Goal: Task Accomplishment & Management: Use online tool/utility

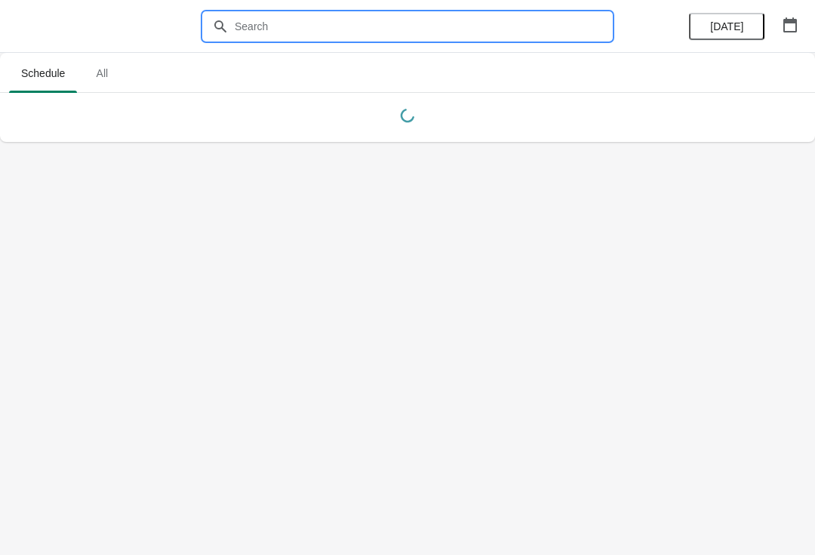
click at [322, 20] on input "text" at bounding box center [422, 26] width 377 height 27
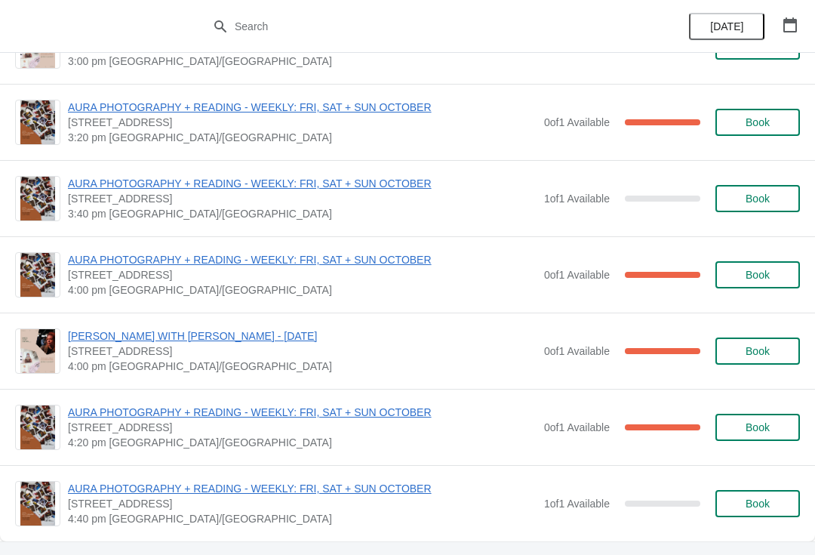
scroll to position [3895, 0]
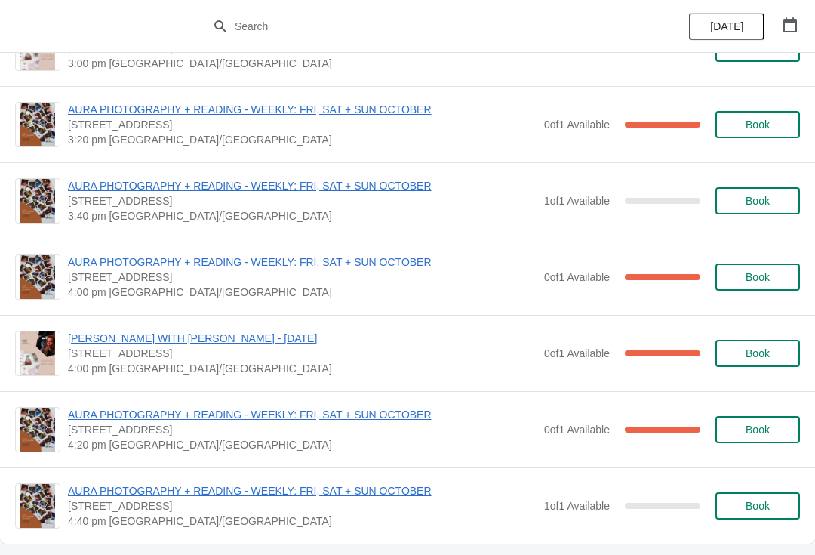
click at [312, 339] on span "[PERSON_NAME] WITH [PERSON_NAME] - [DATE]" at bounding box center [302, 337] width 469 height 15
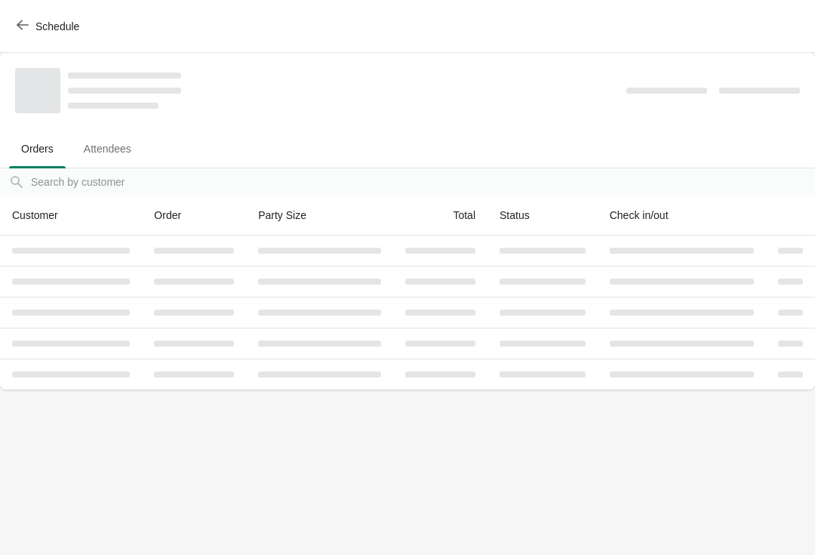
scroll to position [0, 0]
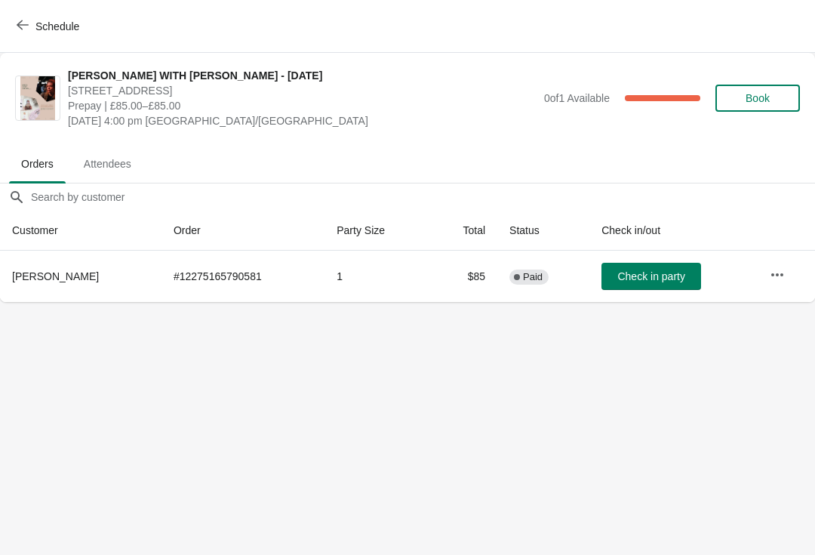
click at [789, 278] on button "button" at bounding box center [777, 274] width 27 height 27
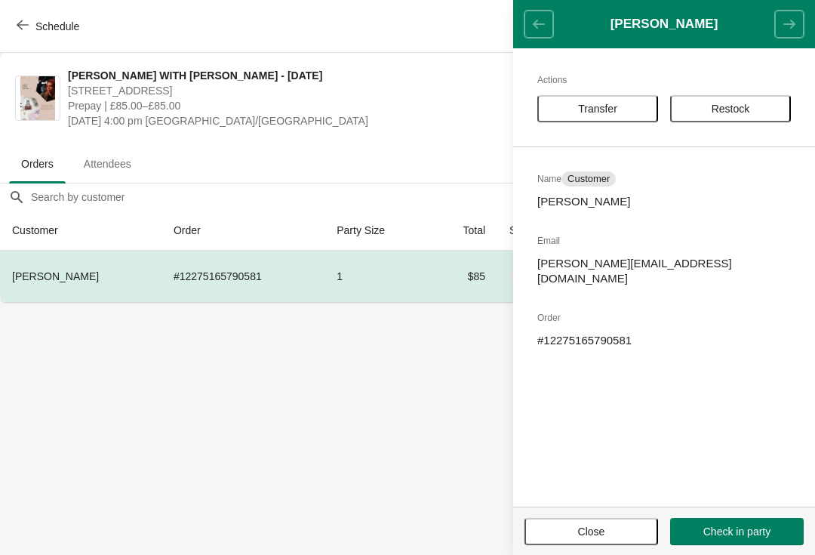
click at [752, 103] on span "Restock" at bounding box center [731, 109] width 94 height 12
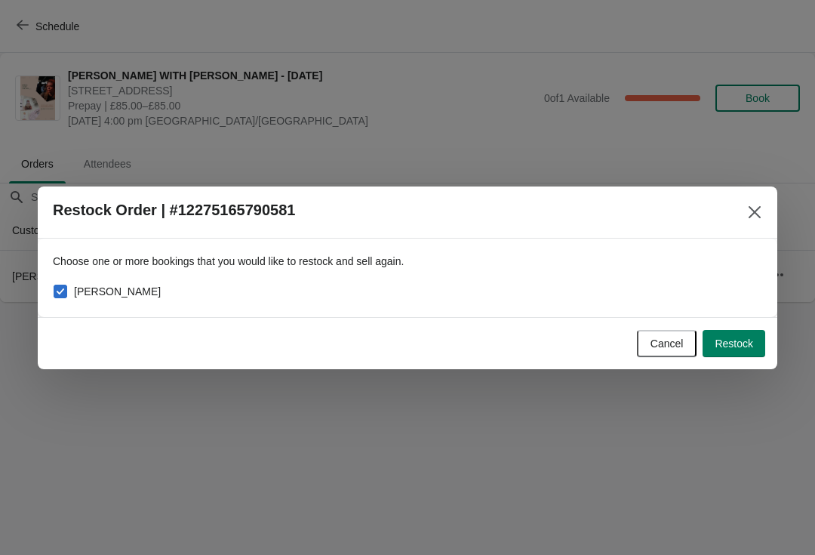
click at [743, 348] on span "Restock" at bounding box center [733, 343] width 38 height 12
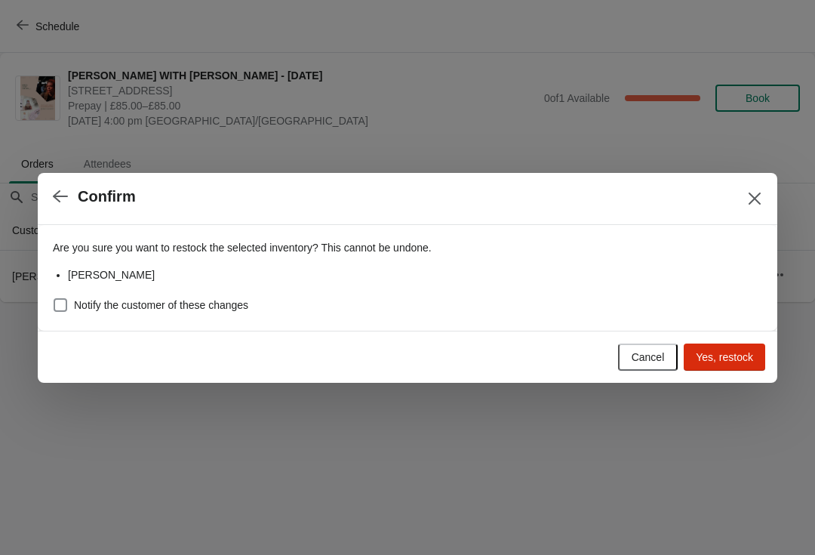
click at [726, 356] on span "Yes, restock" at bounding box center [724, 357] width 57 height 12
